Goal: Find specific page/section: Find specific page/section

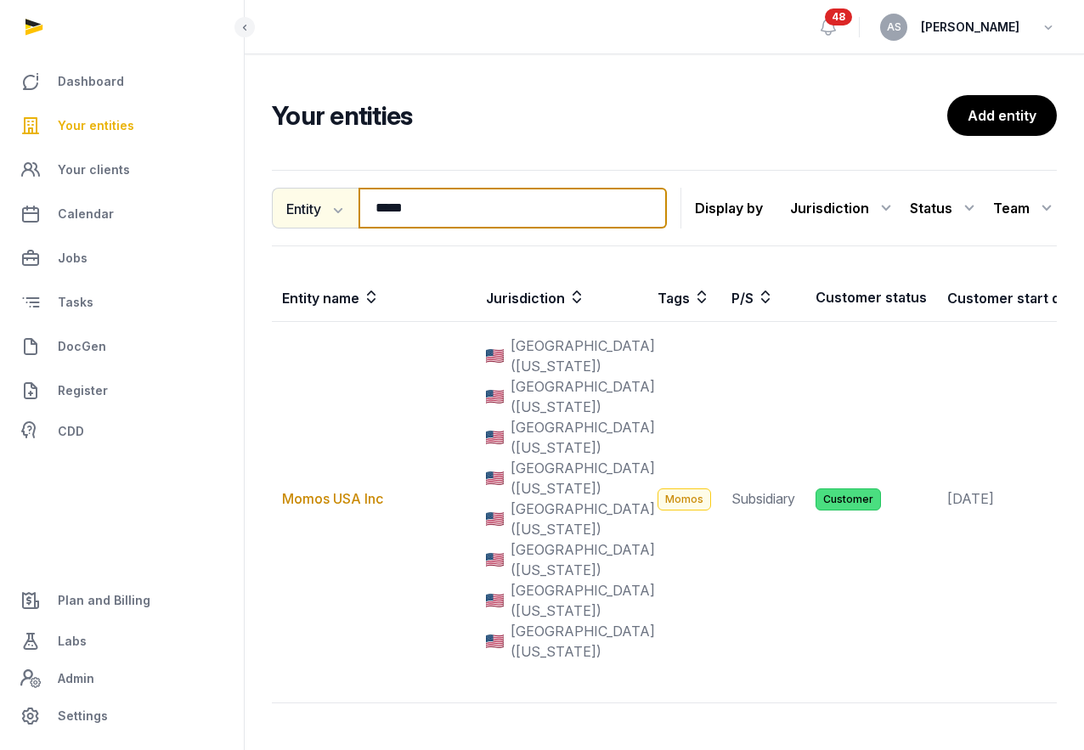
drag, startPoint x: 446, startPoint y: 208, endPoint x: 317, endPoint y: 201, distance: 129.4
click at [317, 201] on div "Entity Entity People Tags Services ***** Search" at bounding box center [469, 208] width 395 height 41
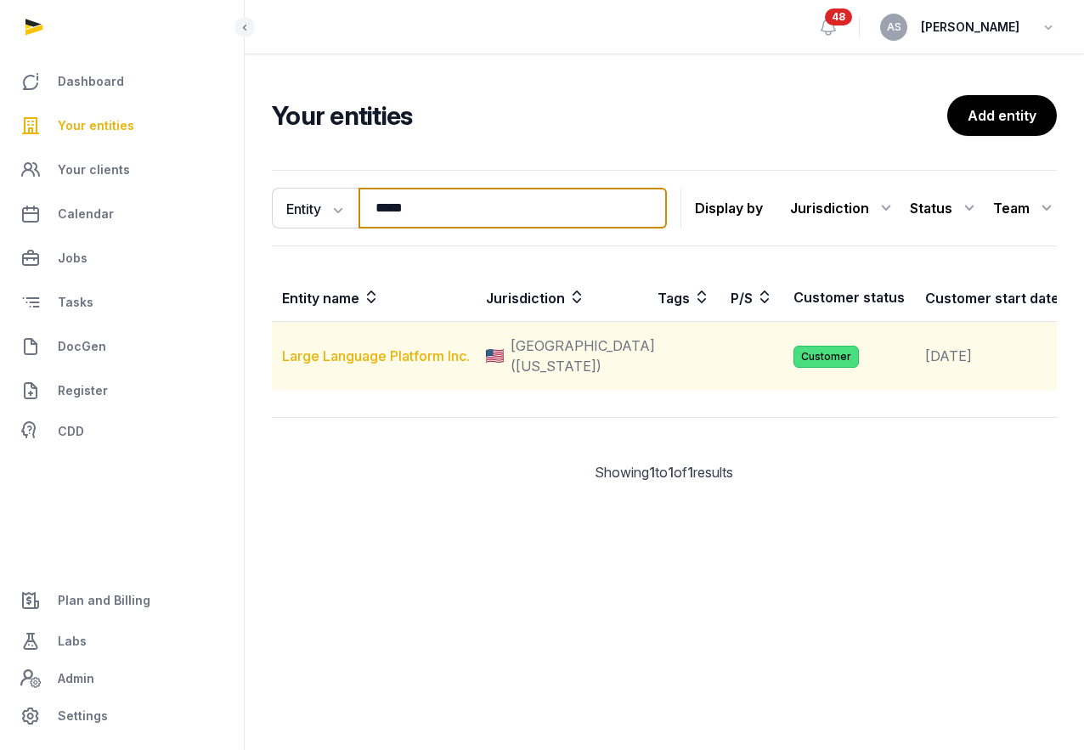
type input "*****"
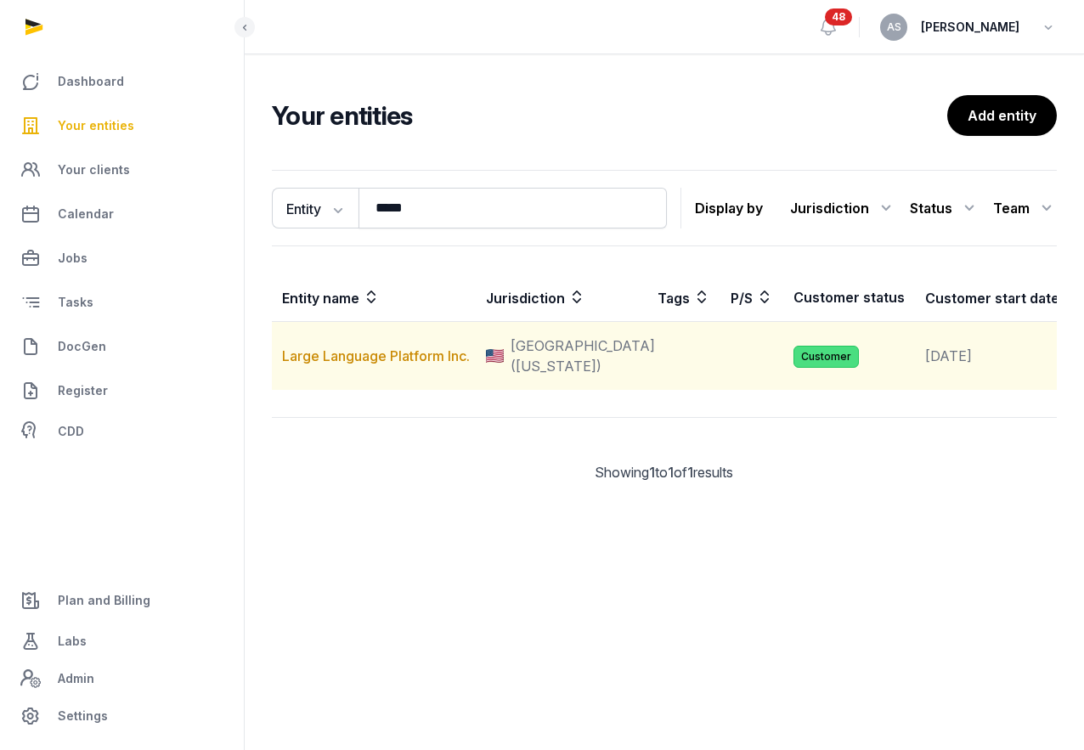
click at [381, 356] on td "Large Language Platform Inc." at bounding box center [374, 356] width 204 height 69
click at [378, 356] on td "Large Language Platform Inc." at bounding box center [374, 356] width 204 height 69
click at [373, 364] on link "Large Language Platform Inc." at bounding box center [376, 355] width 188 height 17
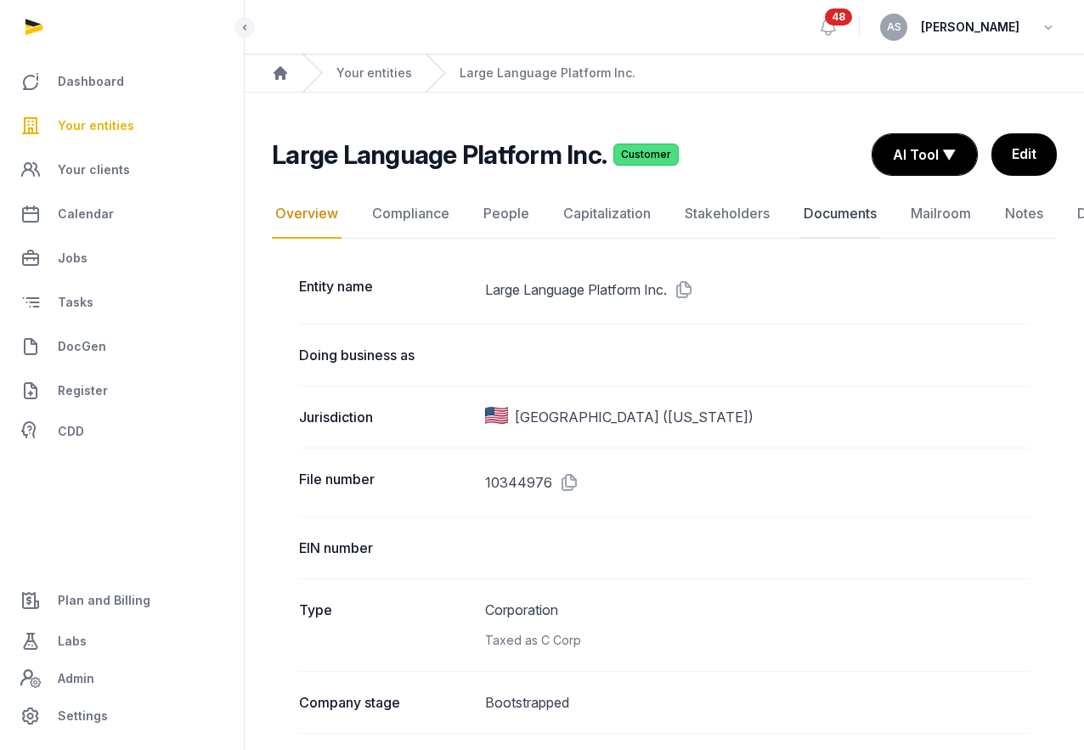
click at [822, 209] on link "Documents" at bounding box center [840, 213] width 80 height 49
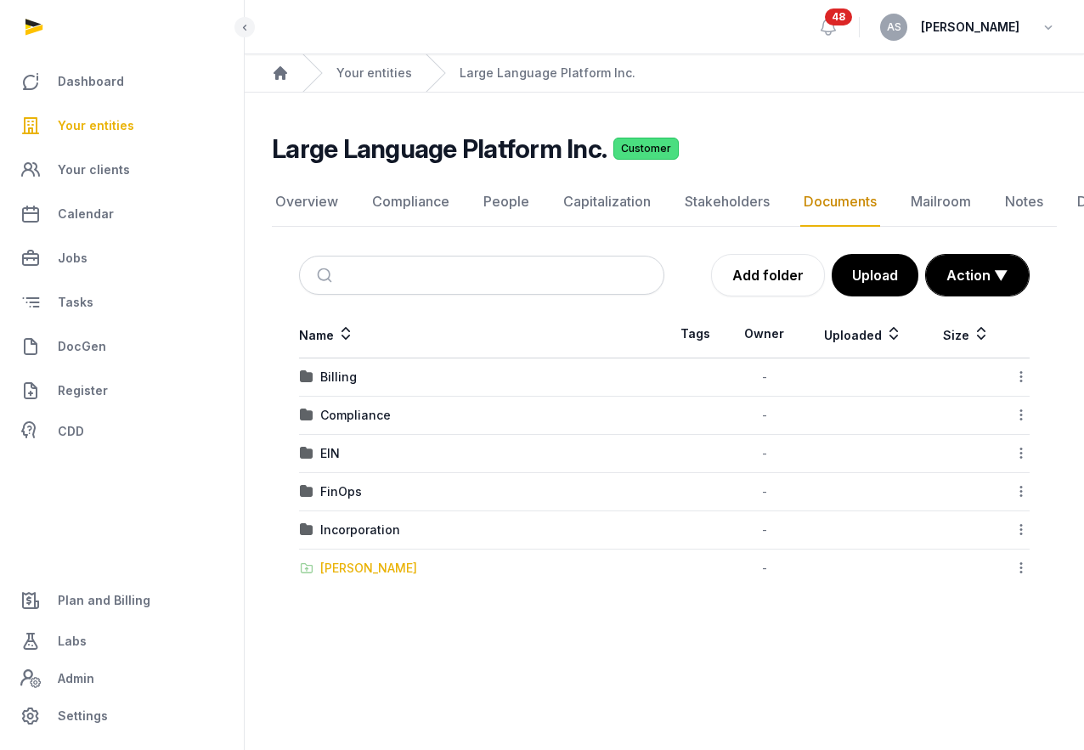
click at [338, 563] on div "[PERSON_NAME]" at bounding box center [368, 568] width 97 height 17
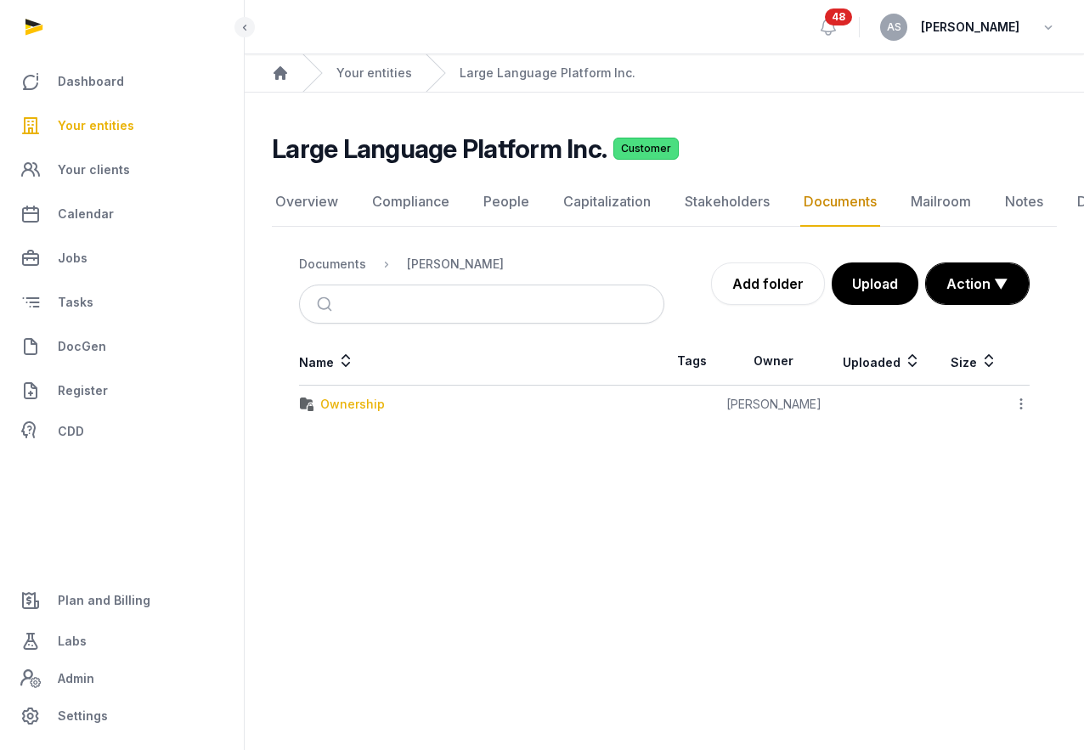
click at [364, 399] on div "Ownership" at bounding box center [352, 404] width 65 height 17
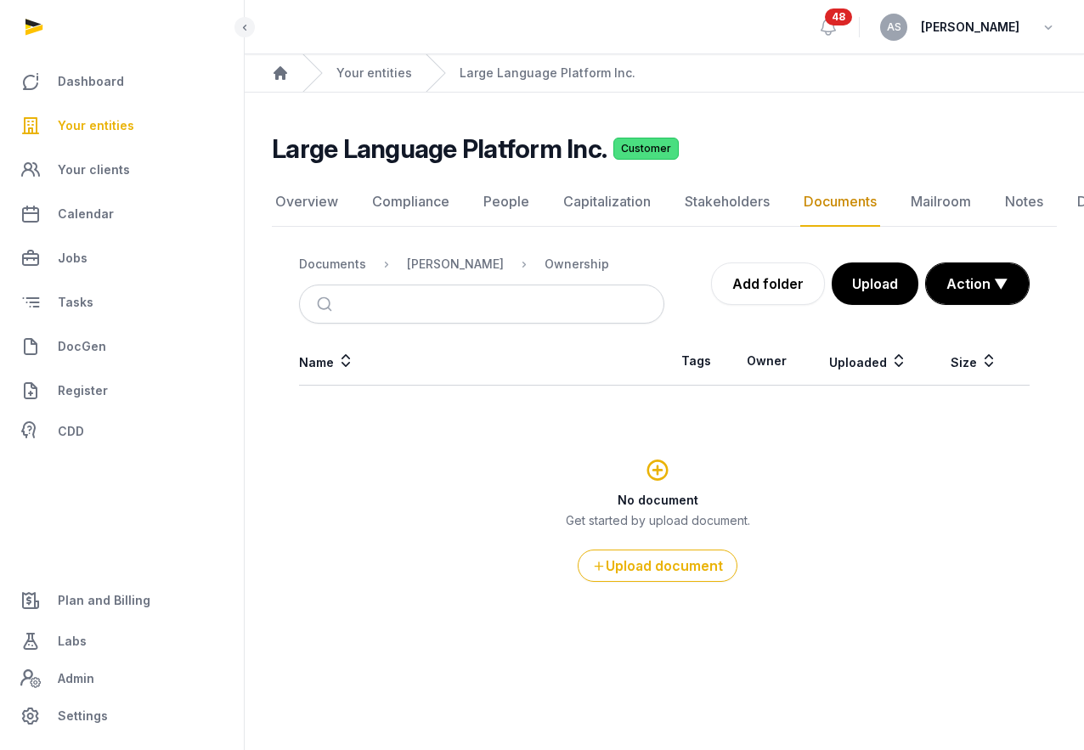
click at [117, 125] on span "Your entities" at bounding box center [96, 126] width 76 height 20
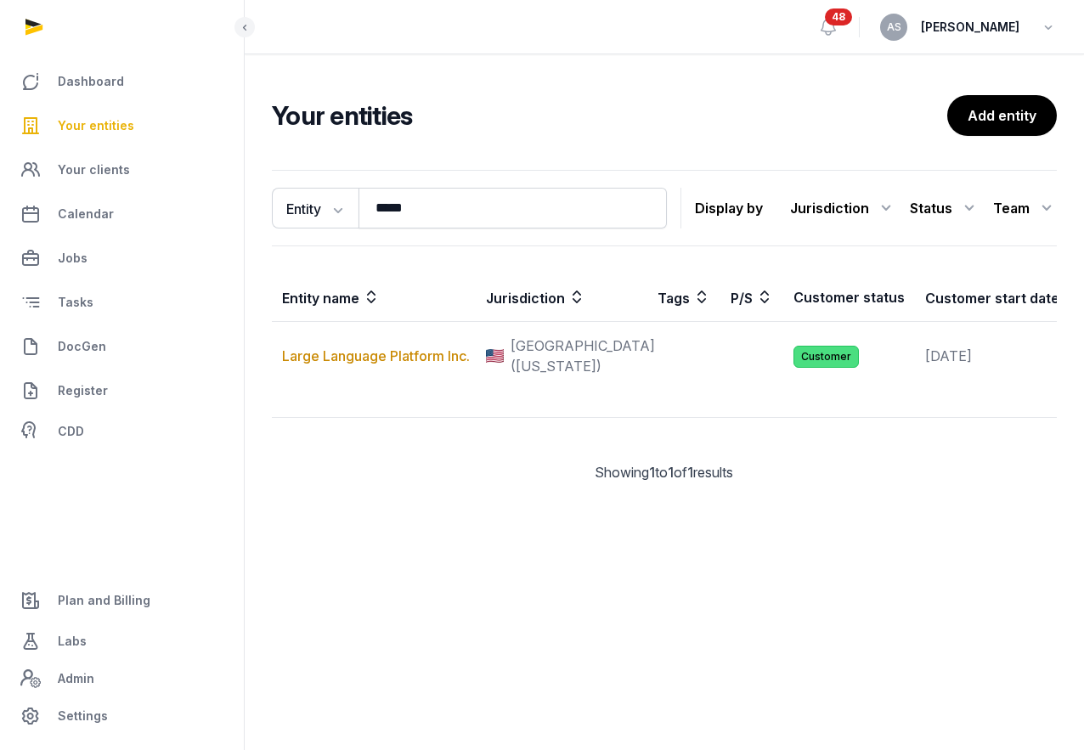
click at [118, 121] on span "Your entities" at bounding box center [96, 126] width 76 height 20
